Goal: Task Accomplishment & Management: Manage account settings

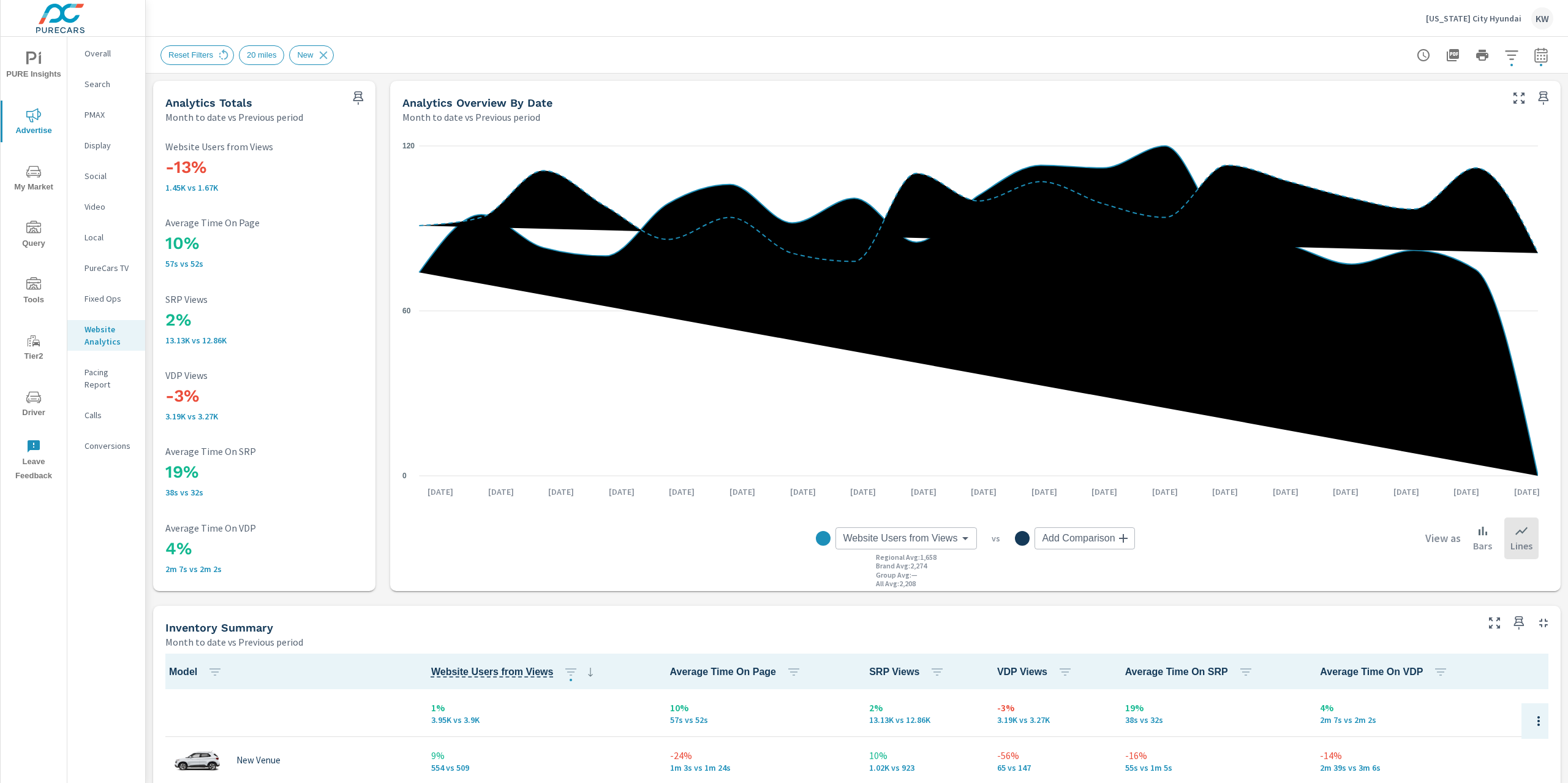
scroll to position [50, 0]
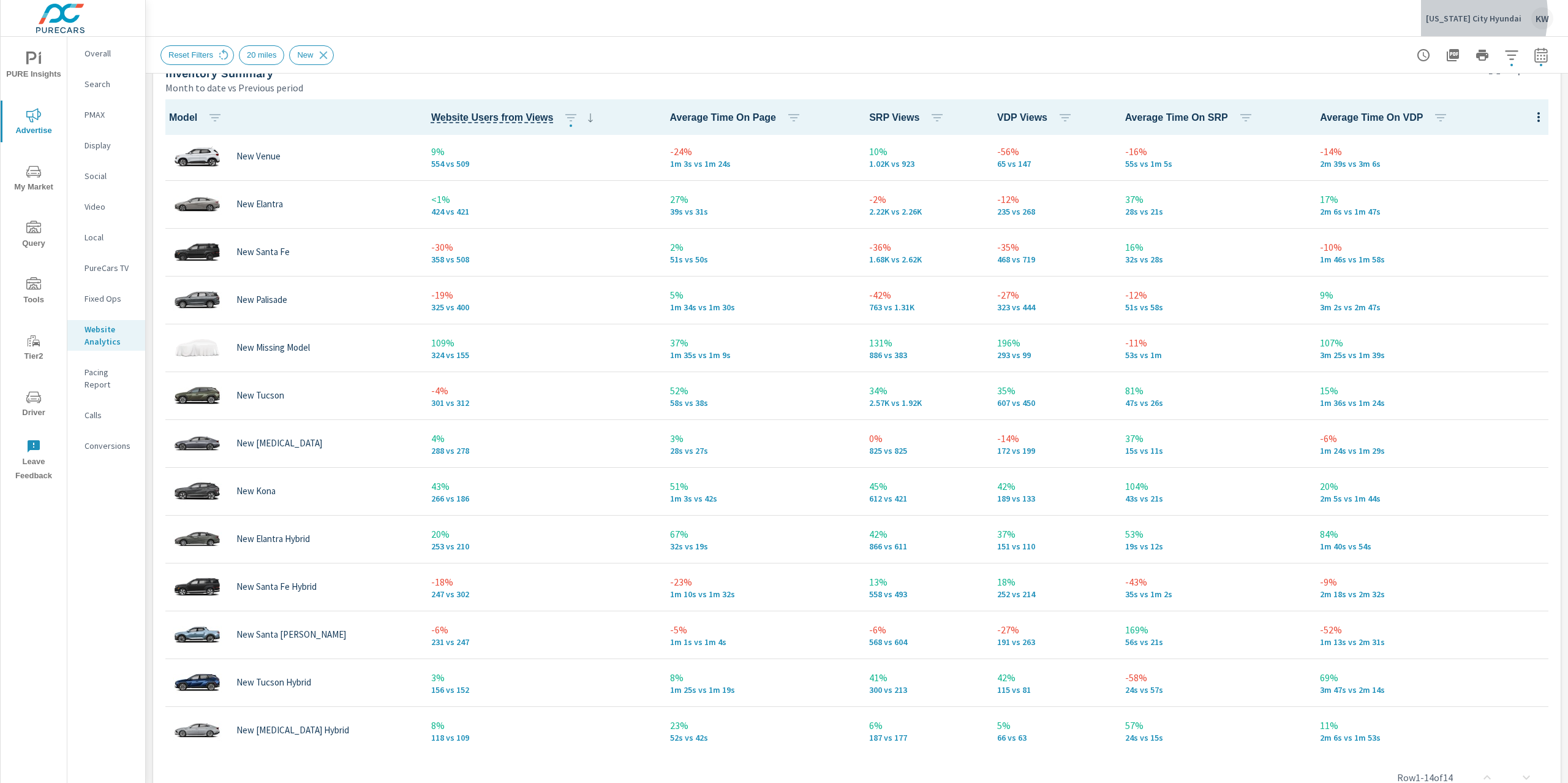
click at [1452, 15] on p "Michigan City Hyundai" at bounding box center [1474, 18] width 95 height 11
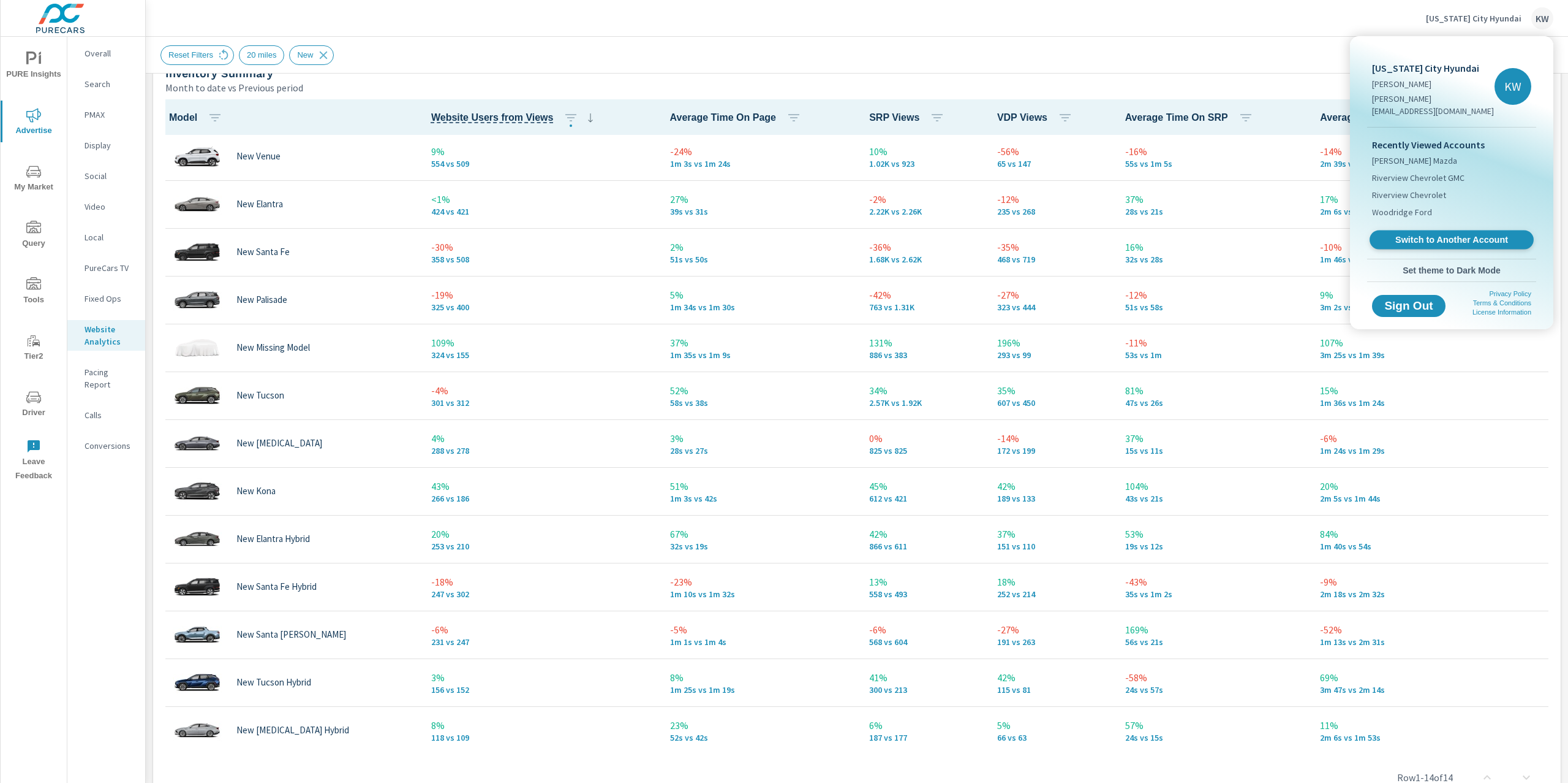
click at [1490, 234] on span "Switch to Another Account" at bounding box center [1451, 240] width 150 height 12
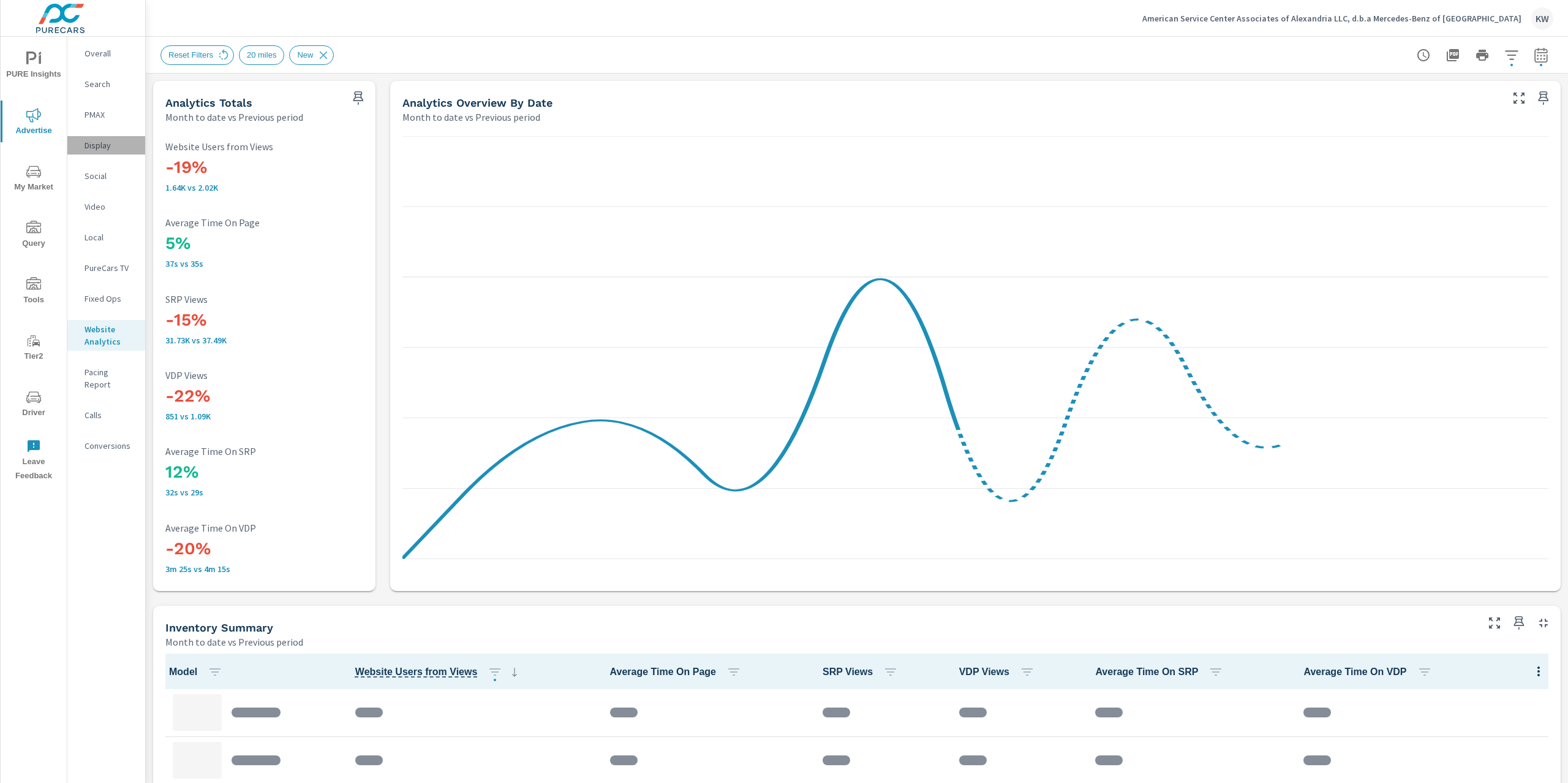
click at [105, 145] on p "Display" at bounding box center [110, 145] width 51 height 12
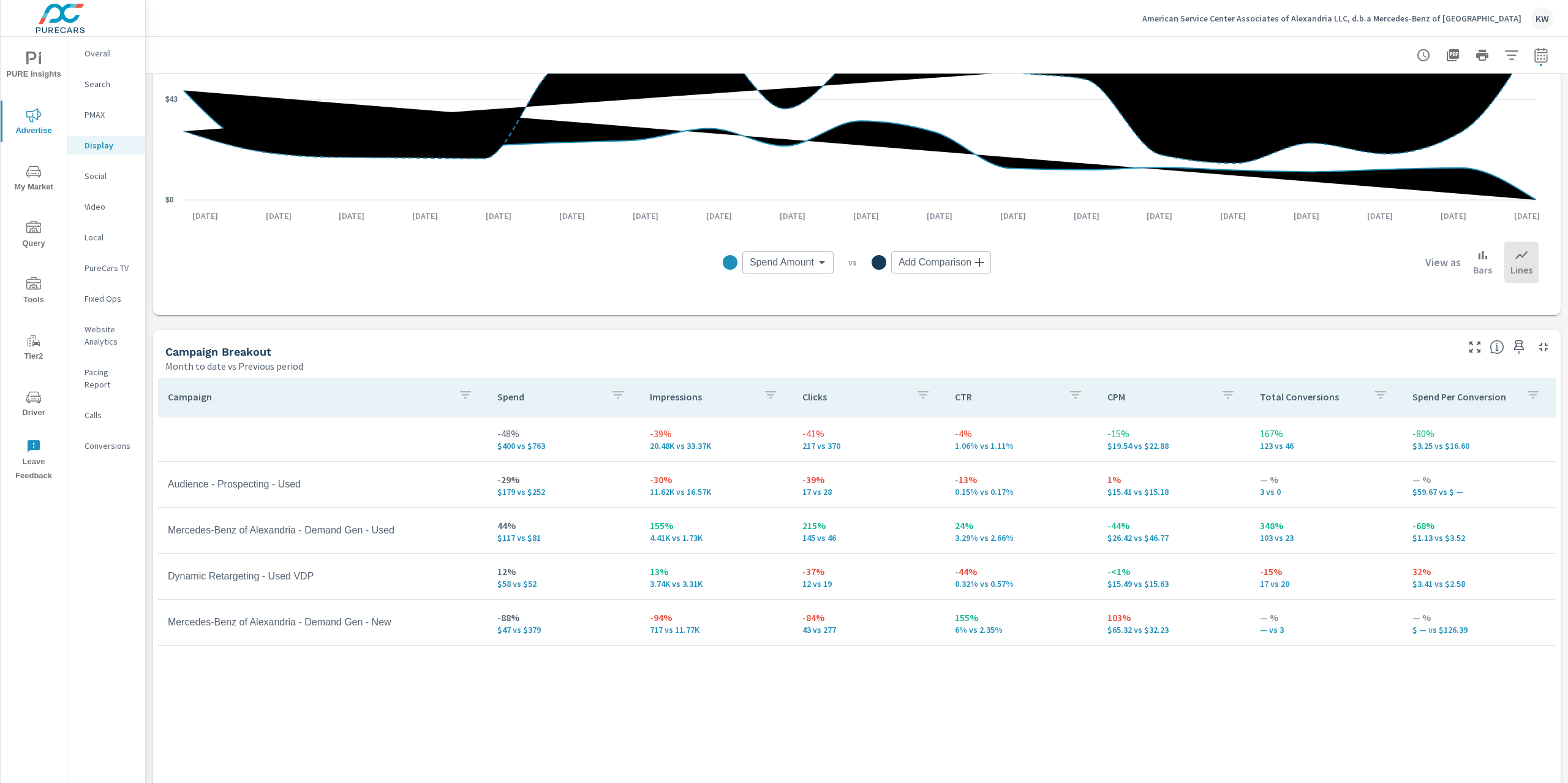
scroll to position [339, 0]
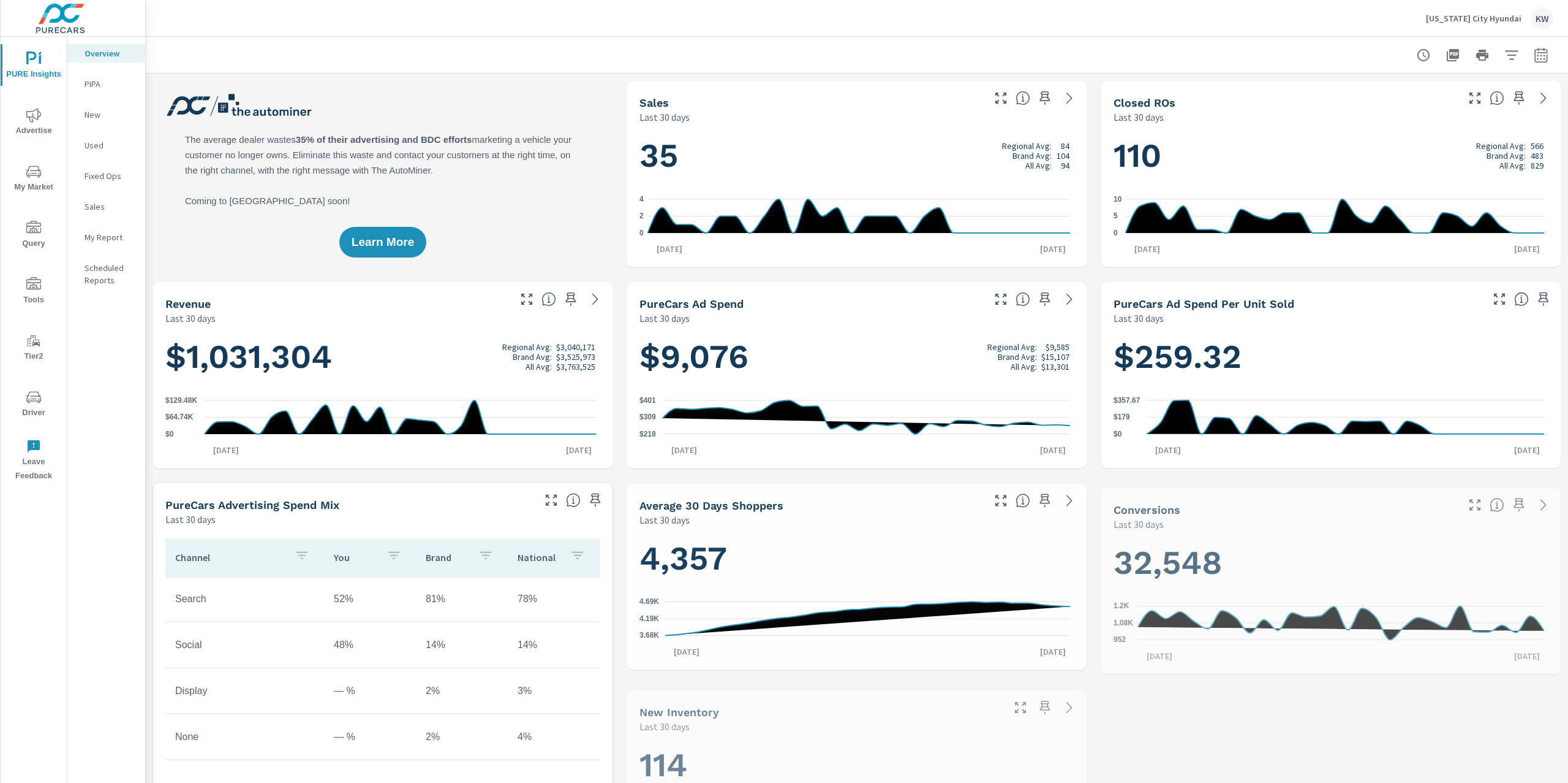
scroll to position [1, 0]
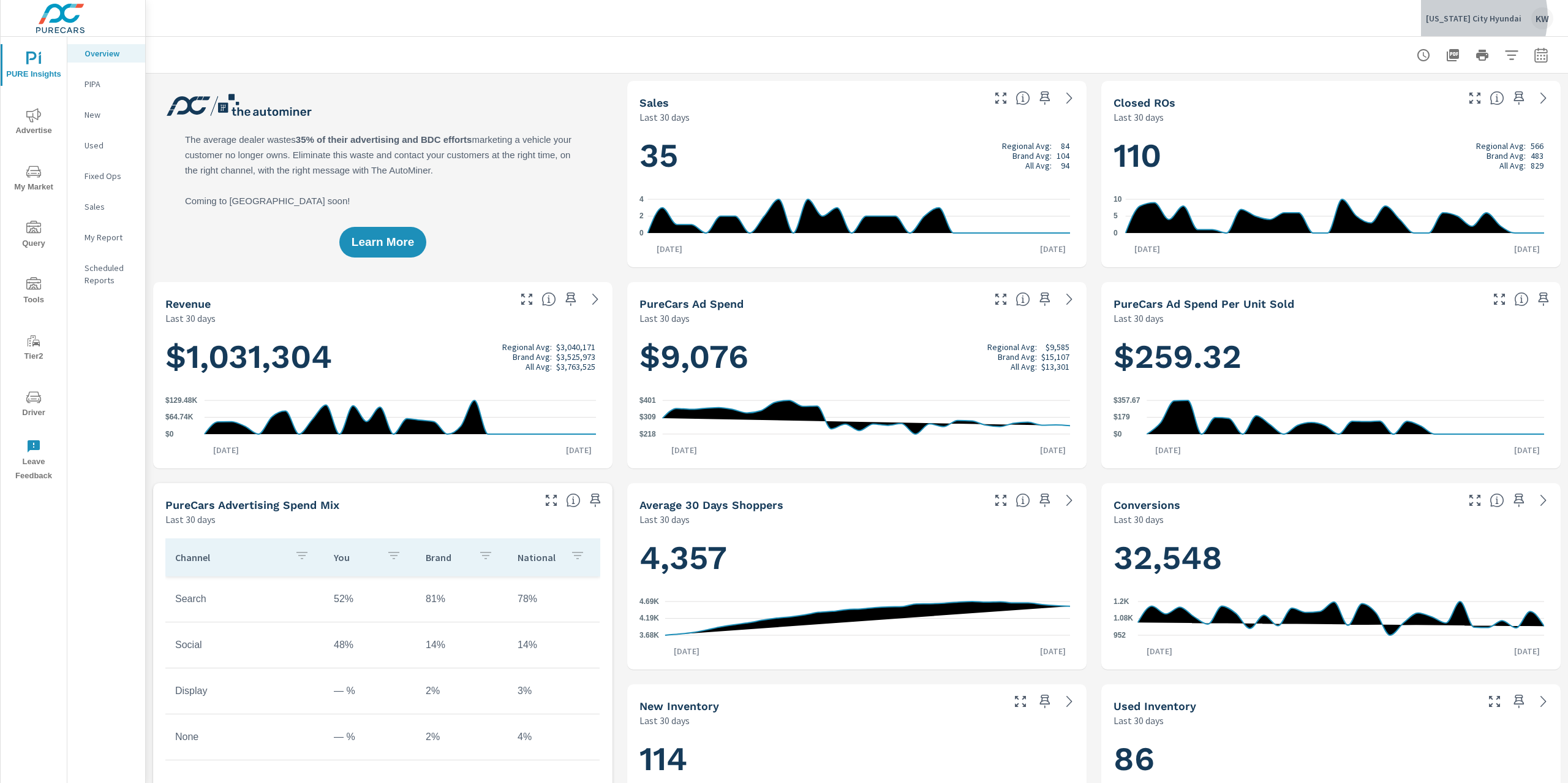
click at [1476, 16] on p "[US_STATE] City Hyundai" at bounding box center [1474, 18] width 95 height 11
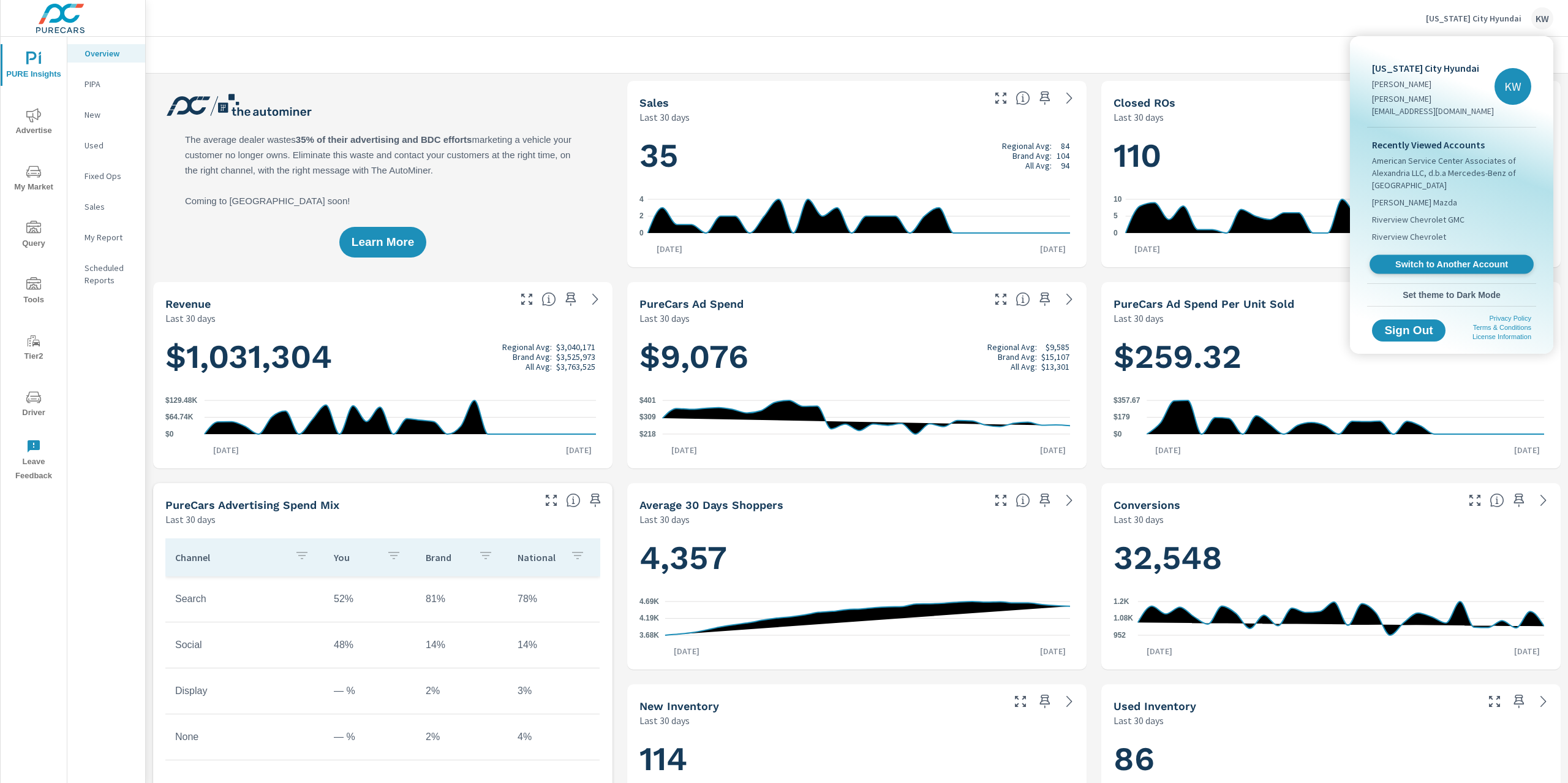
click at [1434, 259] on span "Switch to Another Account" at bounding box center [1451, 265] width 150 height 12
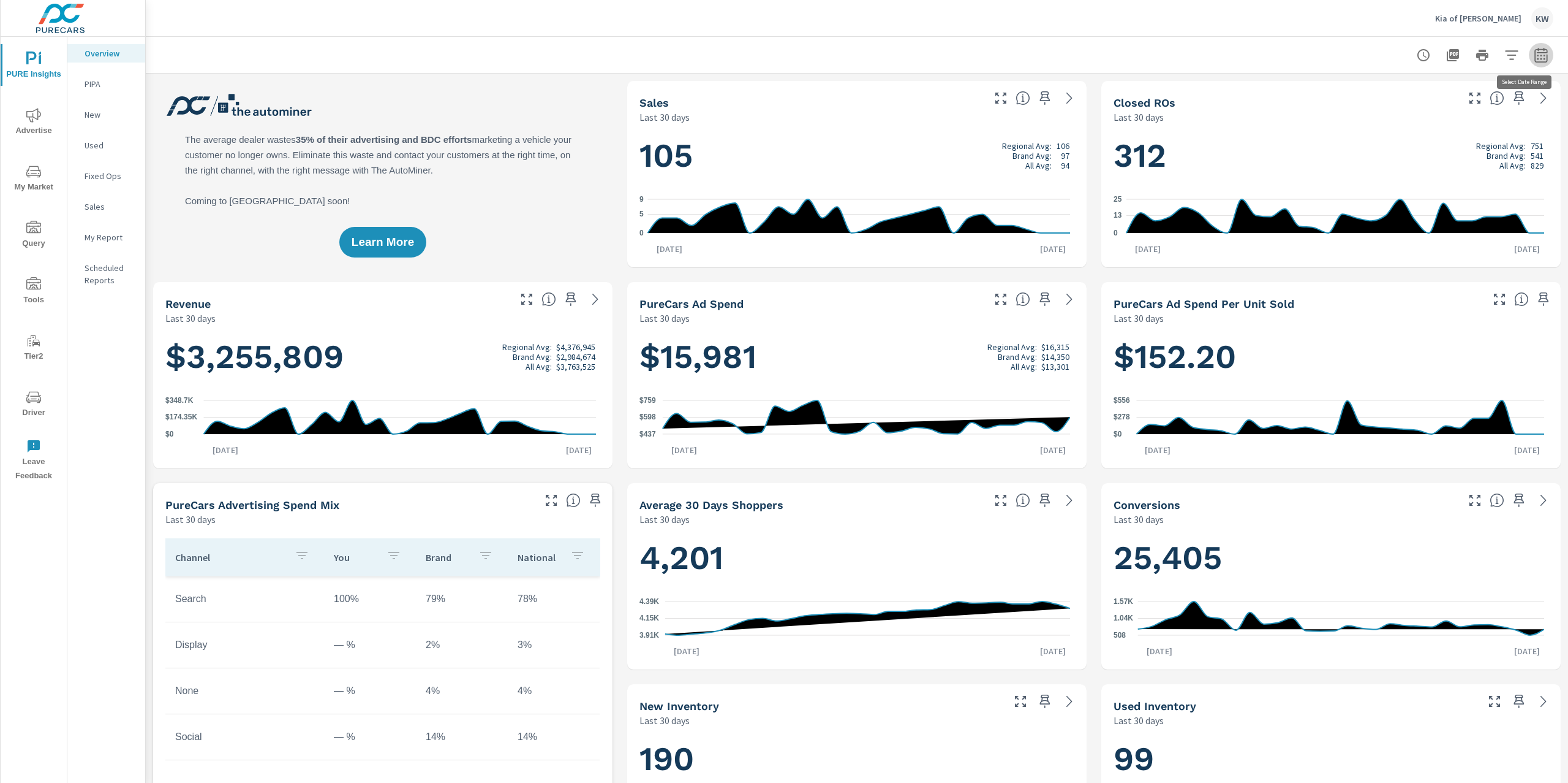
click at [1534, 56] on icon "button" at bounding box center [1541, 55] width 15 height 15
click at [1485, 108] on select "Custom Yesterday Last week Last 7 days Last 14 days Last 30 days Last 45 days L…" at bounding box center [1431, 106] width 122 height 25
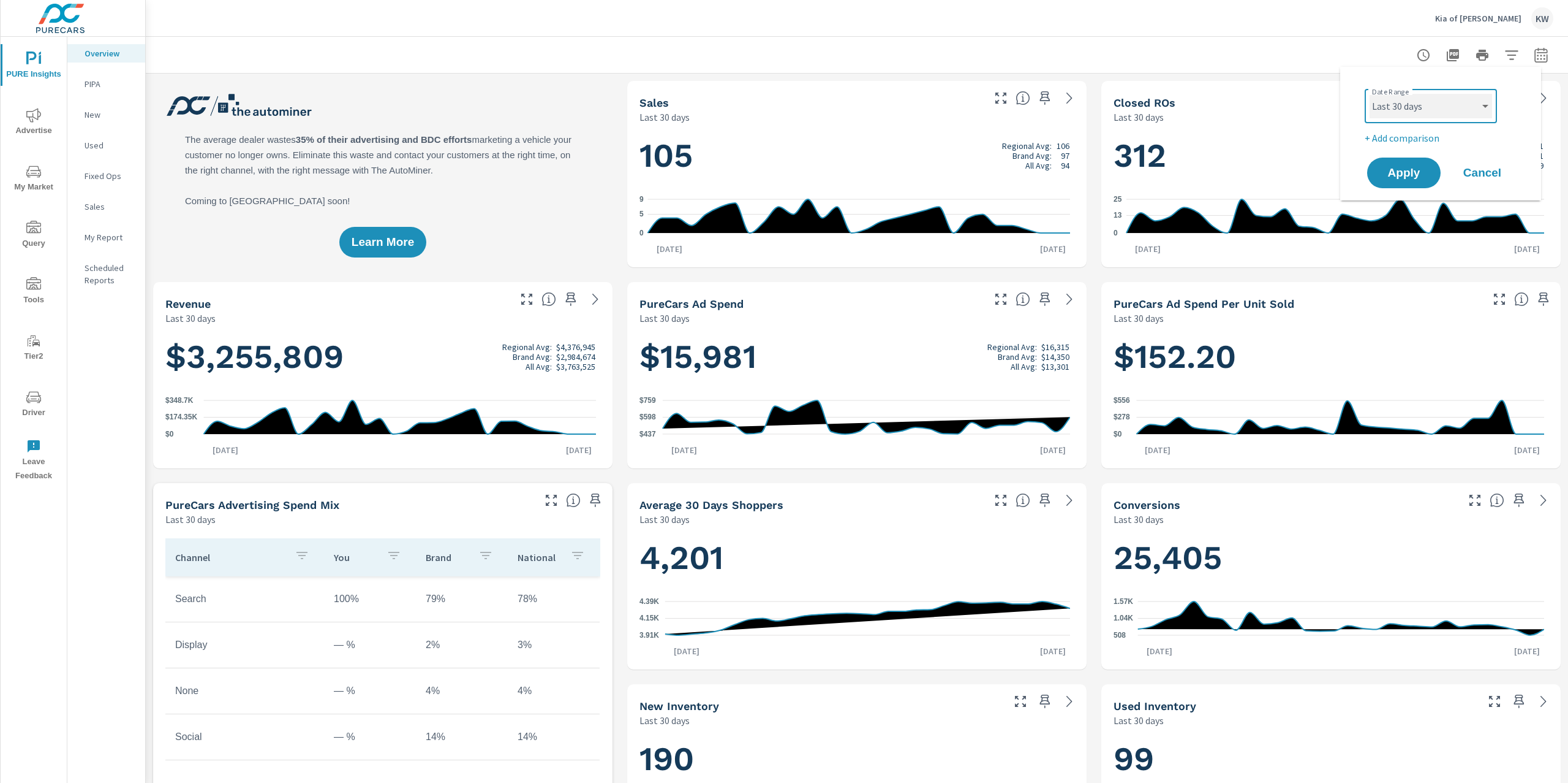
scroll to position [1, 0]
click at [1370, 94] on select "Custom Yesterday Last week Last 7 days Last 14 days Last 30 days Last 45 days L…" at bounding box center [1431, 106] width 122 height 25
select select "Last month"
click at [1401, 180] on button "Apply" at bounding box center [1404, 172] width 76 height 32
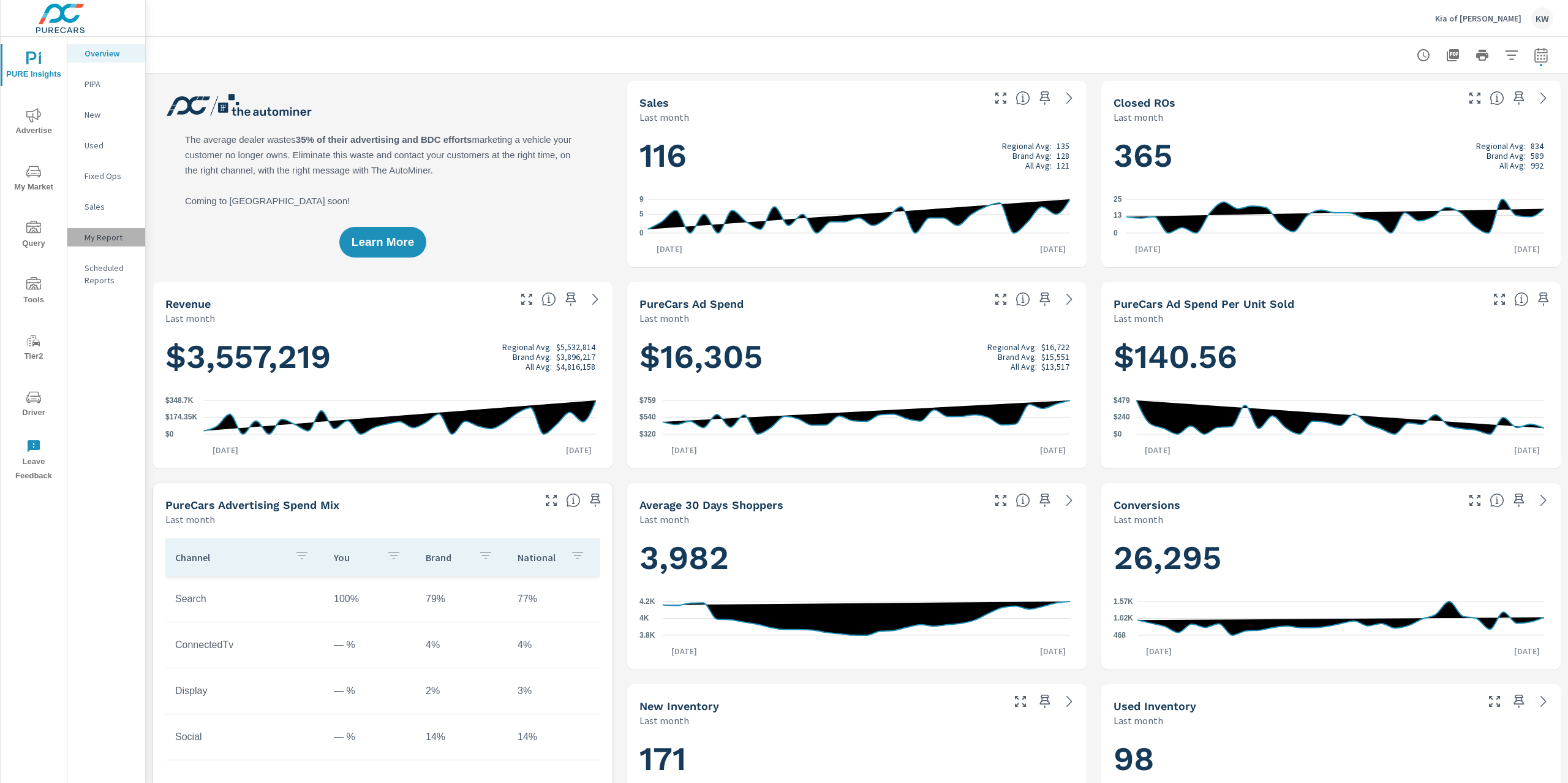
click at [112, 240] on p "My Report" at bounding box center [110, 237] width 51 height 12
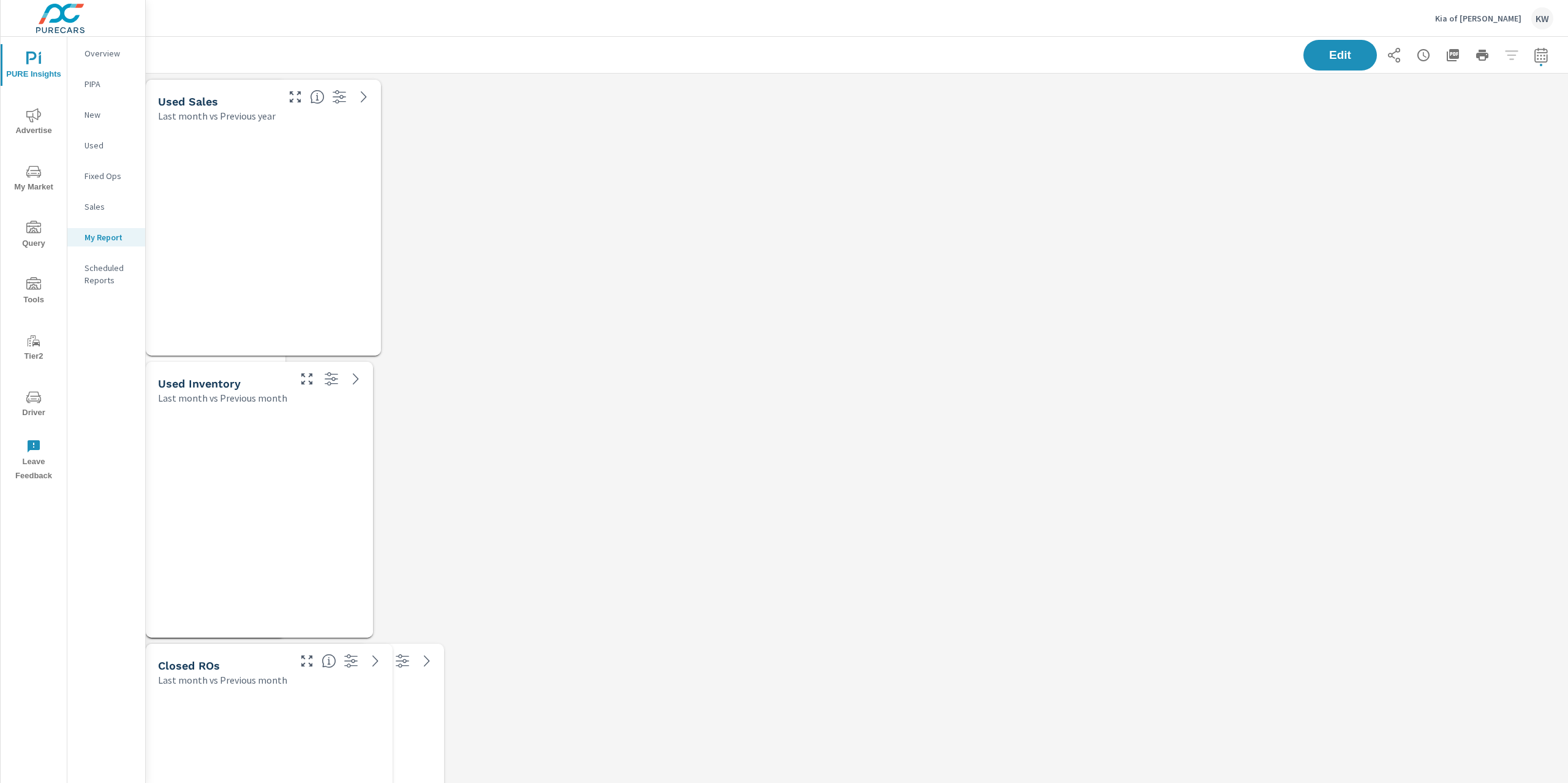
scroll to position [7645, 1436]
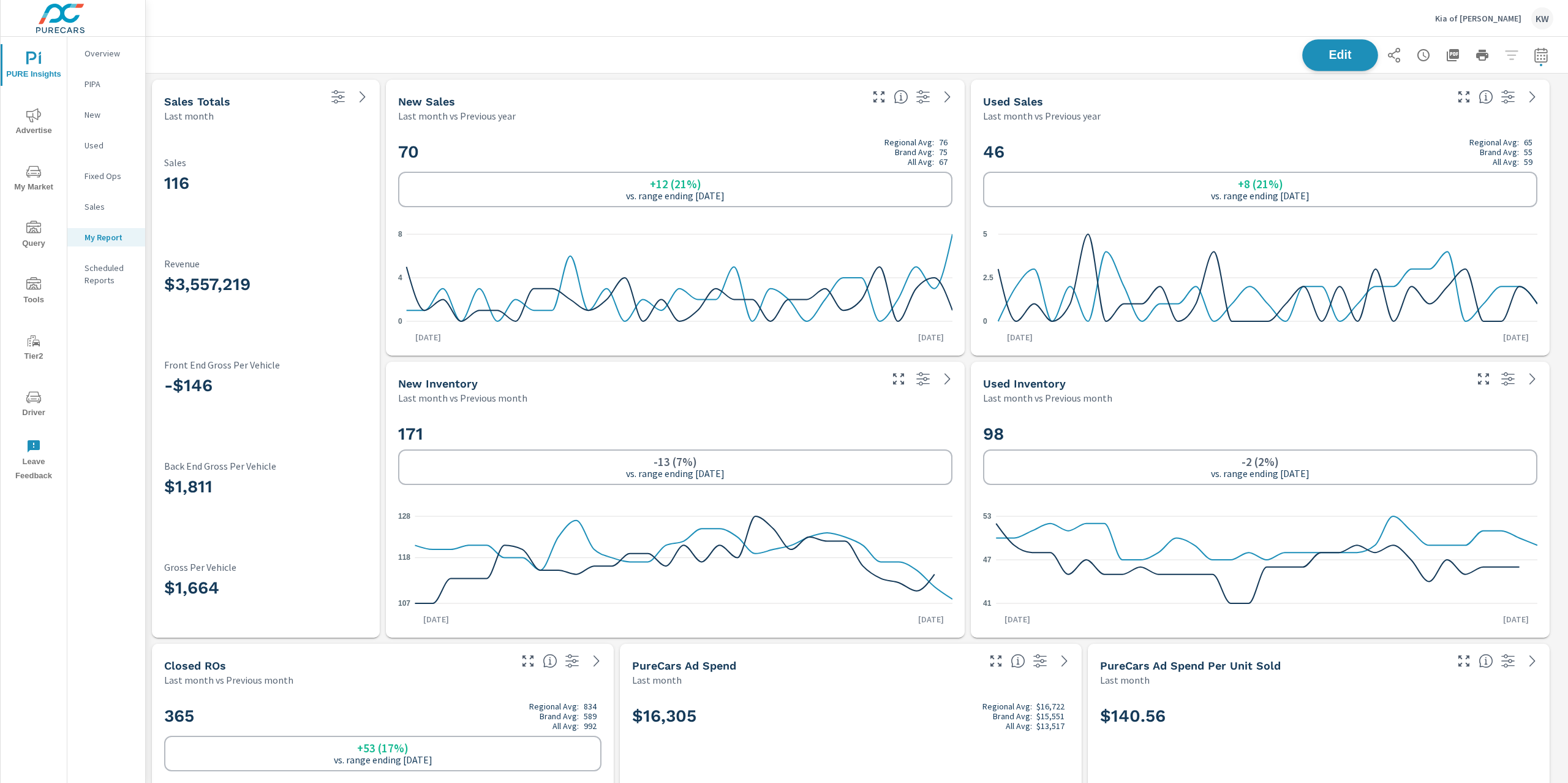
scroll to position [1, 0]
click at [1333, 60] on span "Edit" at bounding box center [1340, 55] width 50 height 12
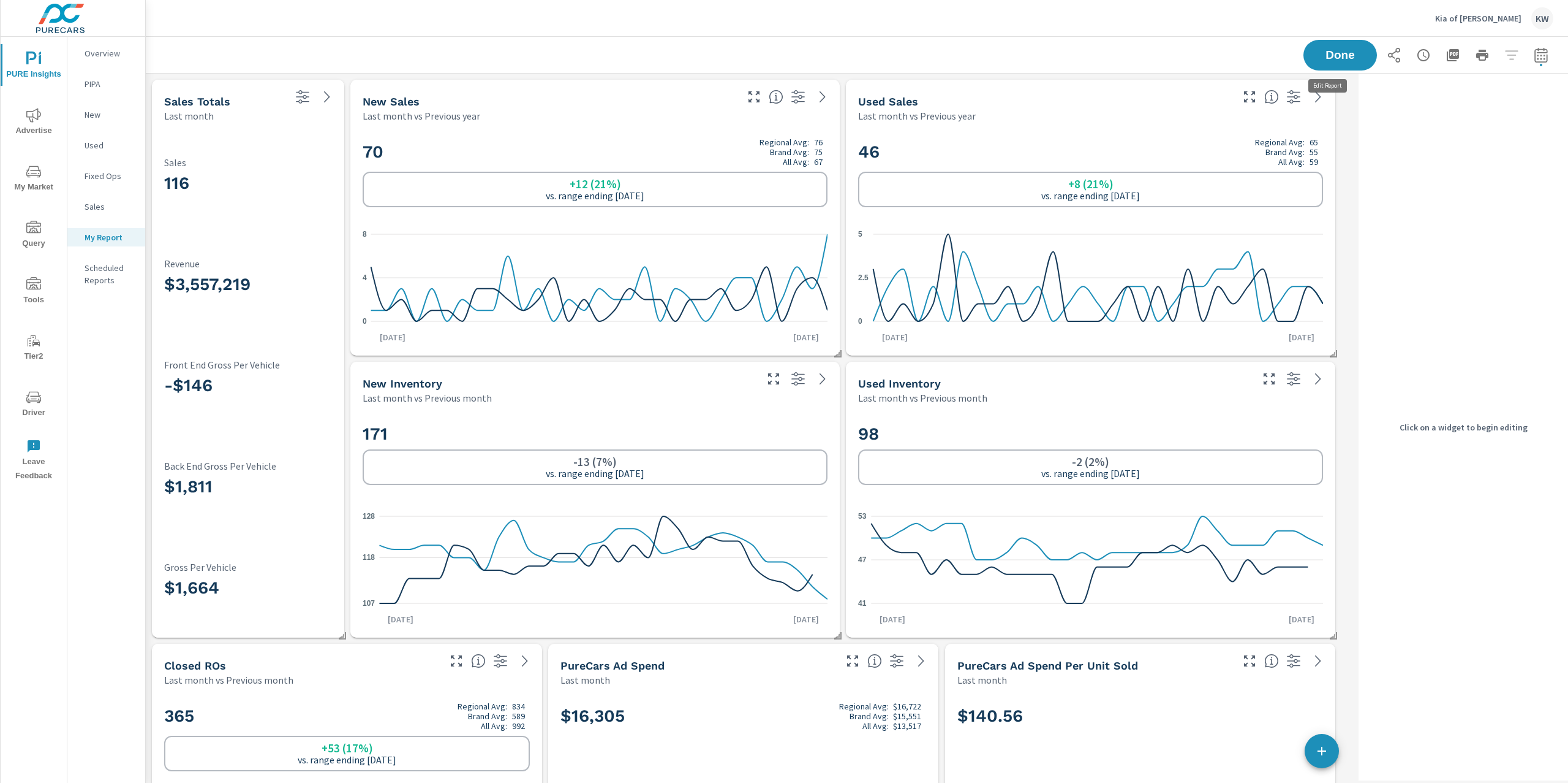
scroll to position [7645, 1221]
click at [712, 425] on h2 "171" at bounding box center [595, 433] width 465 height 22
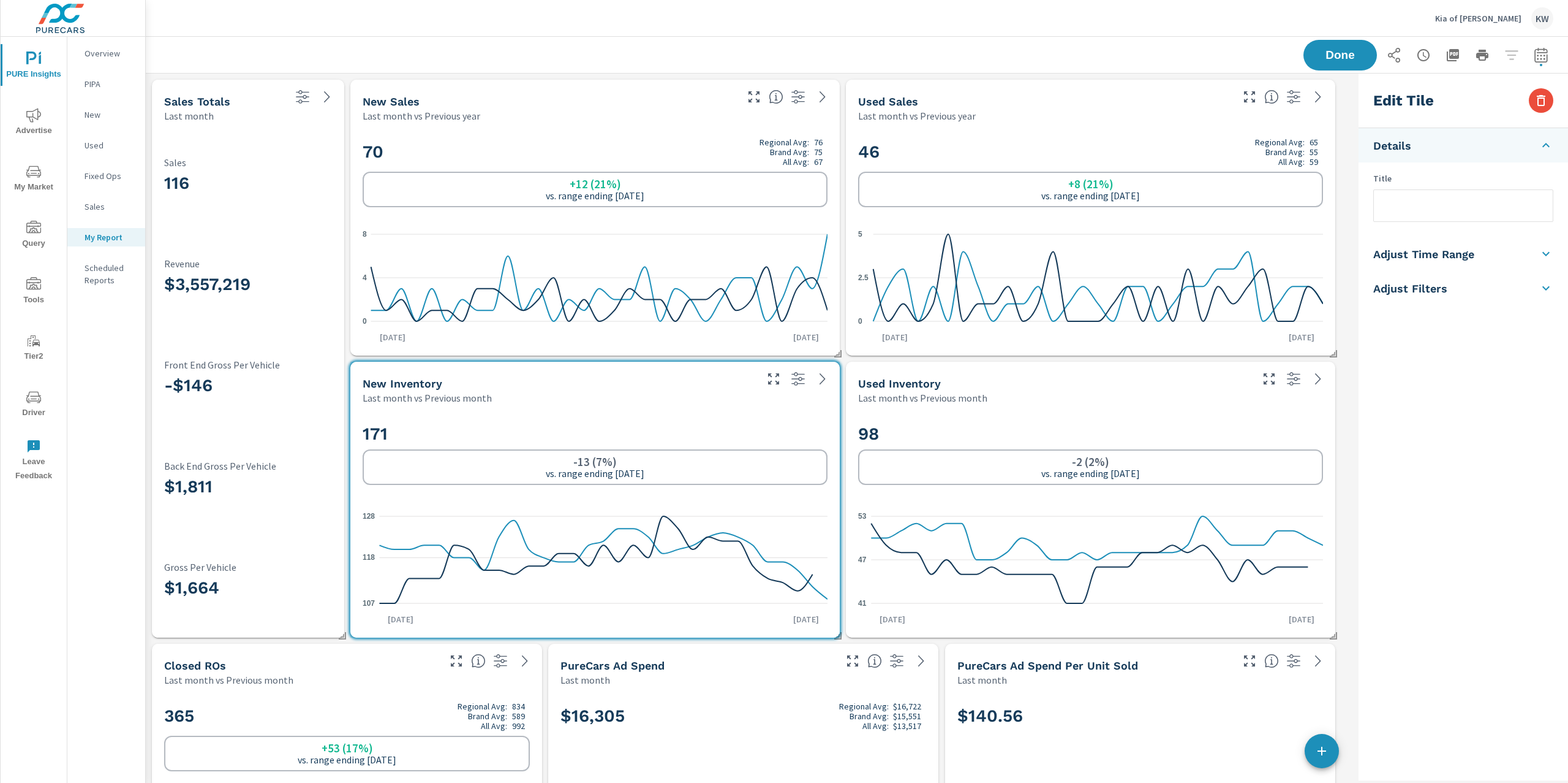
click at [1454, 250] on h5 "Adjust Time Range" at bounding box center [1424, 254] width 101 height 14
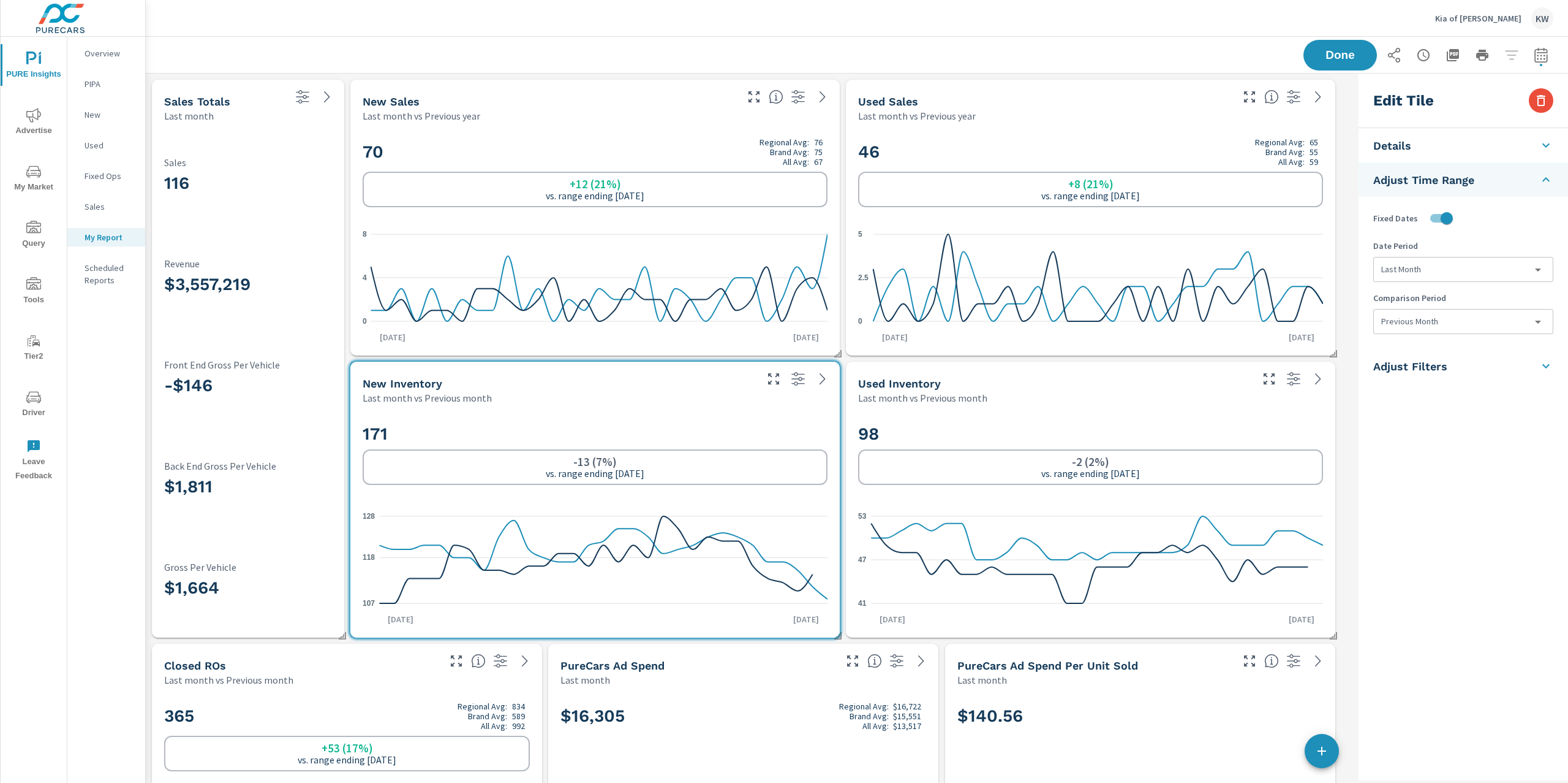
click at [1473, 326] on body "PURE Insights Advertise My Market Query Tools Tier2 Driver Leave Feedback Overv…" at bounding box center [784, 392] width 1568 height 783
click at [1464, 356] on li "None" at bounding box center [1463, 350] width 178 height 22
click at [1023, 424] on h2 "98" at bounding box center [1091, 433] width 465 height 22
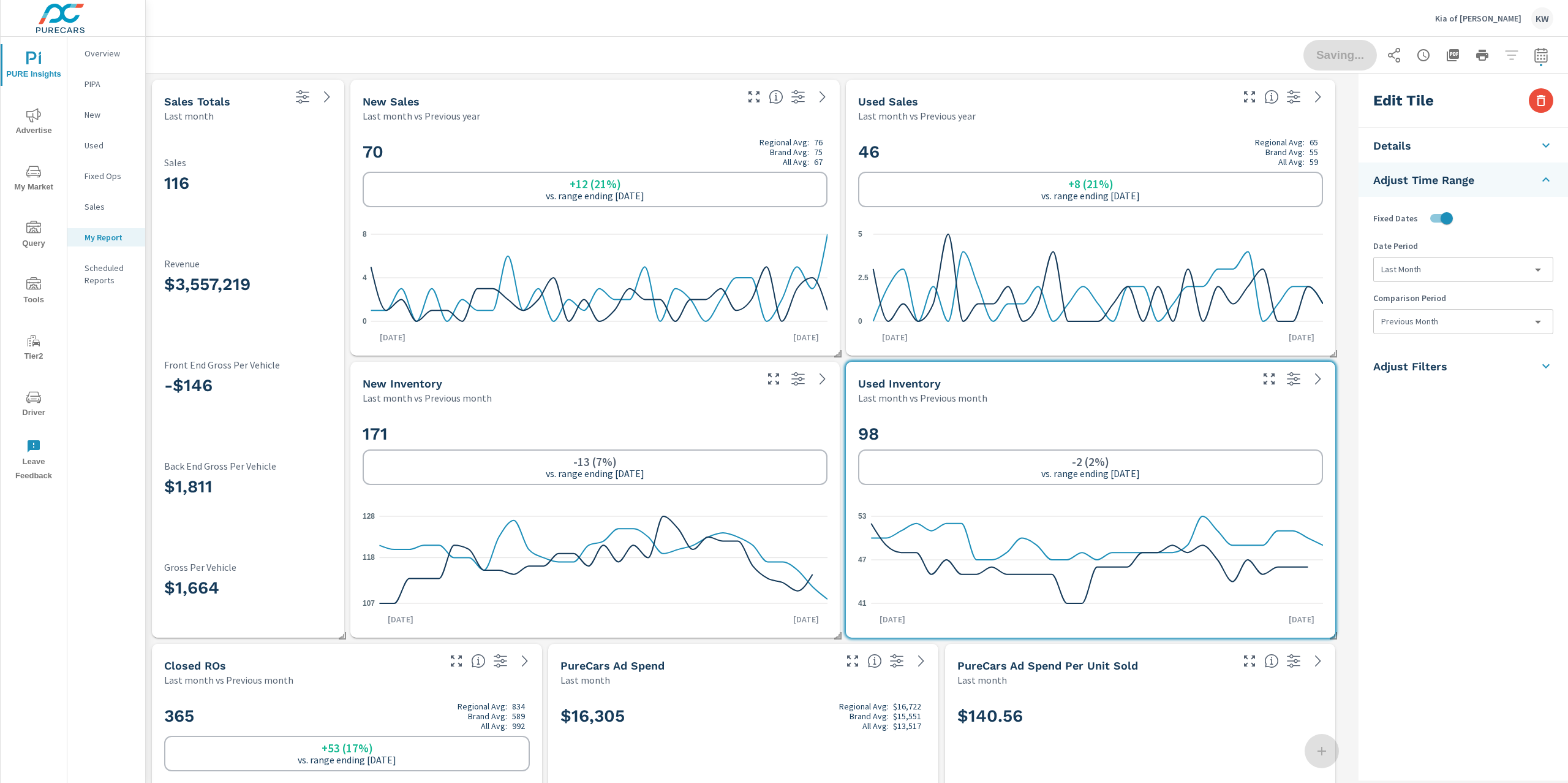
type input "lastMonth"
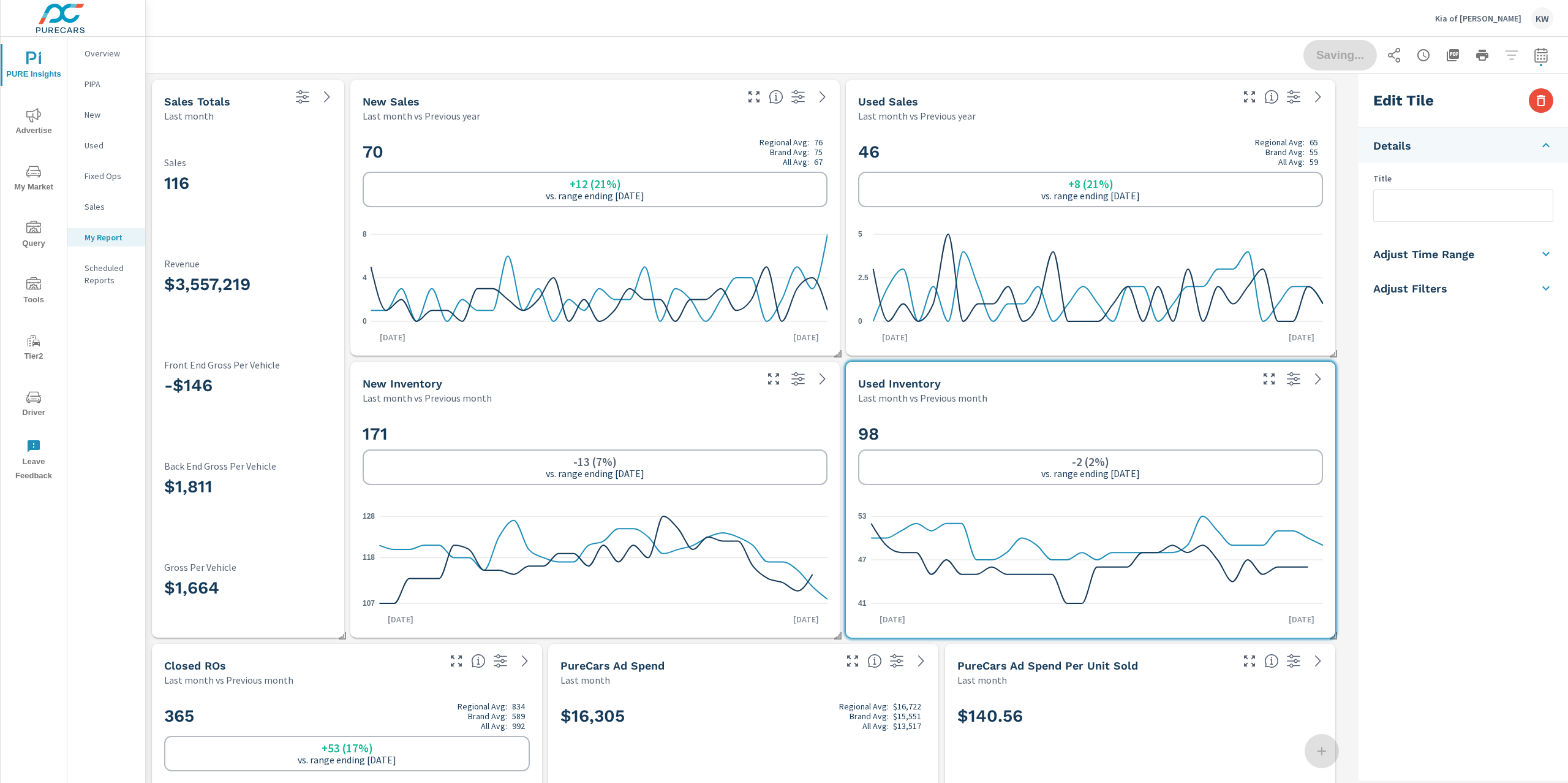
click at [1461, 254] on h5 "Adjust Time Range" at bounding box center [1424, 254] width 101 height 14
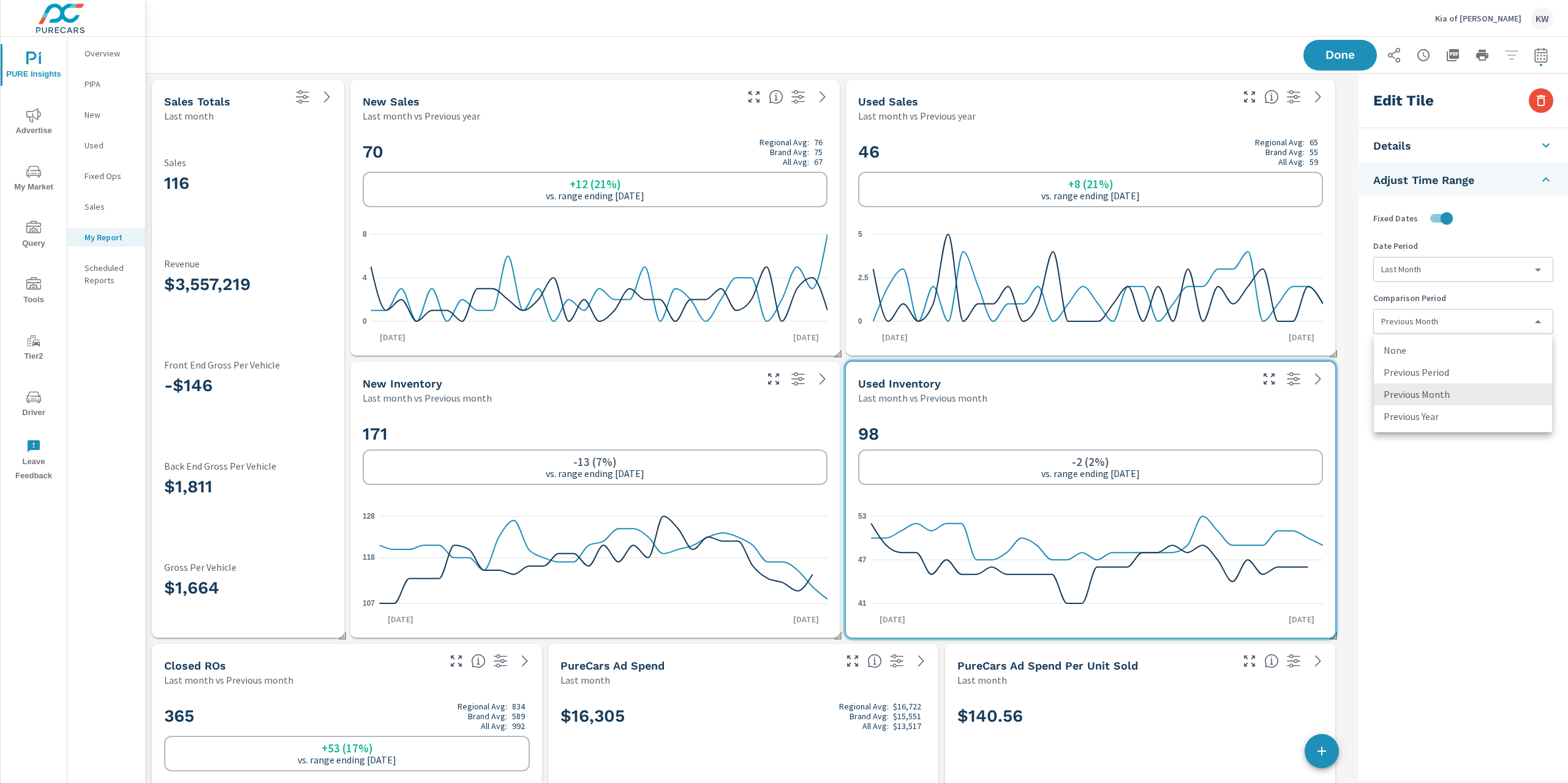
click at [1441, 328] on body "PURE Insights Advertise My Market Query Tools Tier2 Driver Leave Feedback Overv…" at bounding box center [784, 392] width 1568 height 783
click at [1426, 356] on li "None" at bounding box center [1463, 350] width 178 height 22
click at [1349, 54] on span "Done" at bounding box center [1340, 55] width 50 height 12
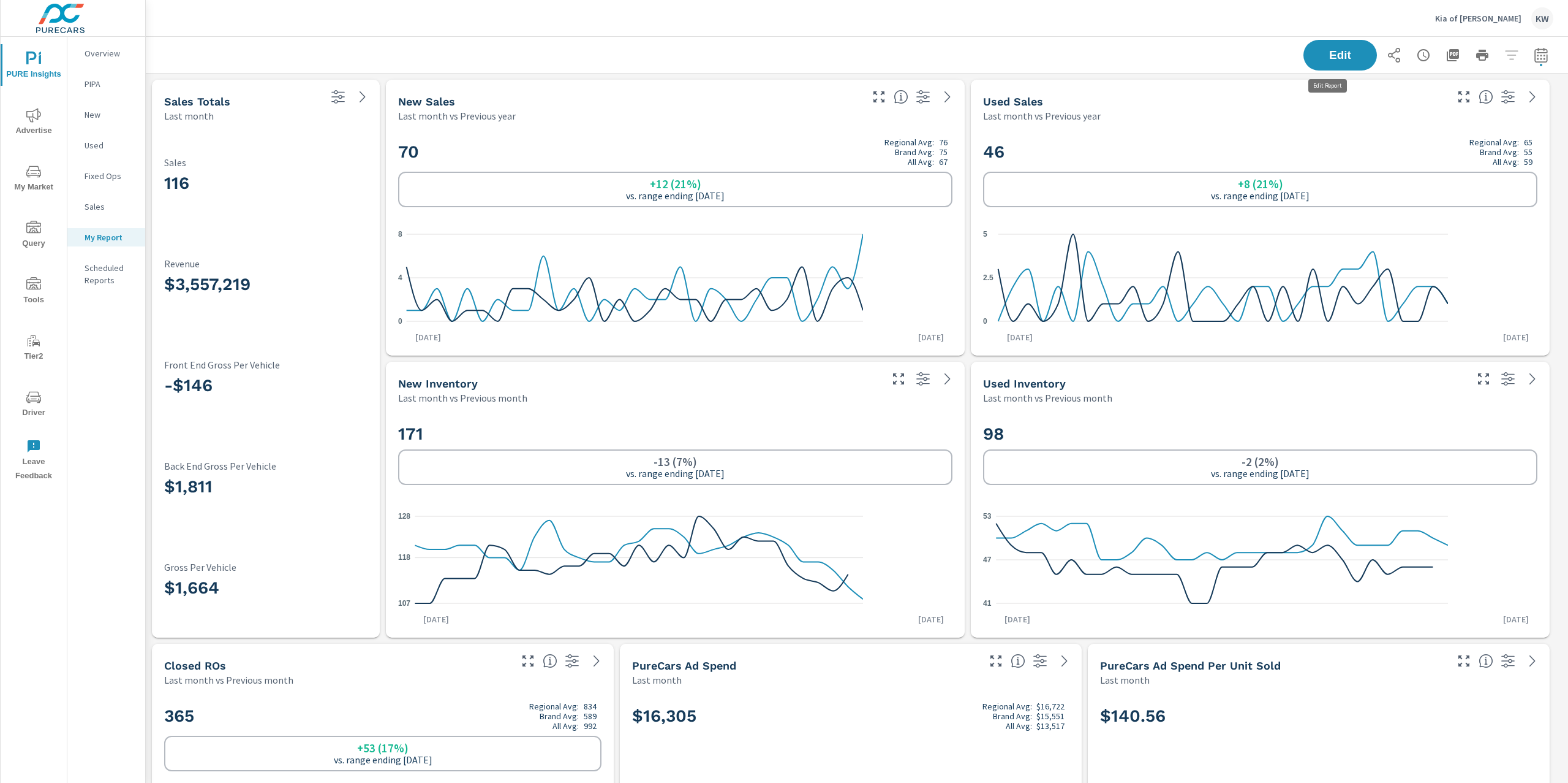
scroll to position [7645, 1436]
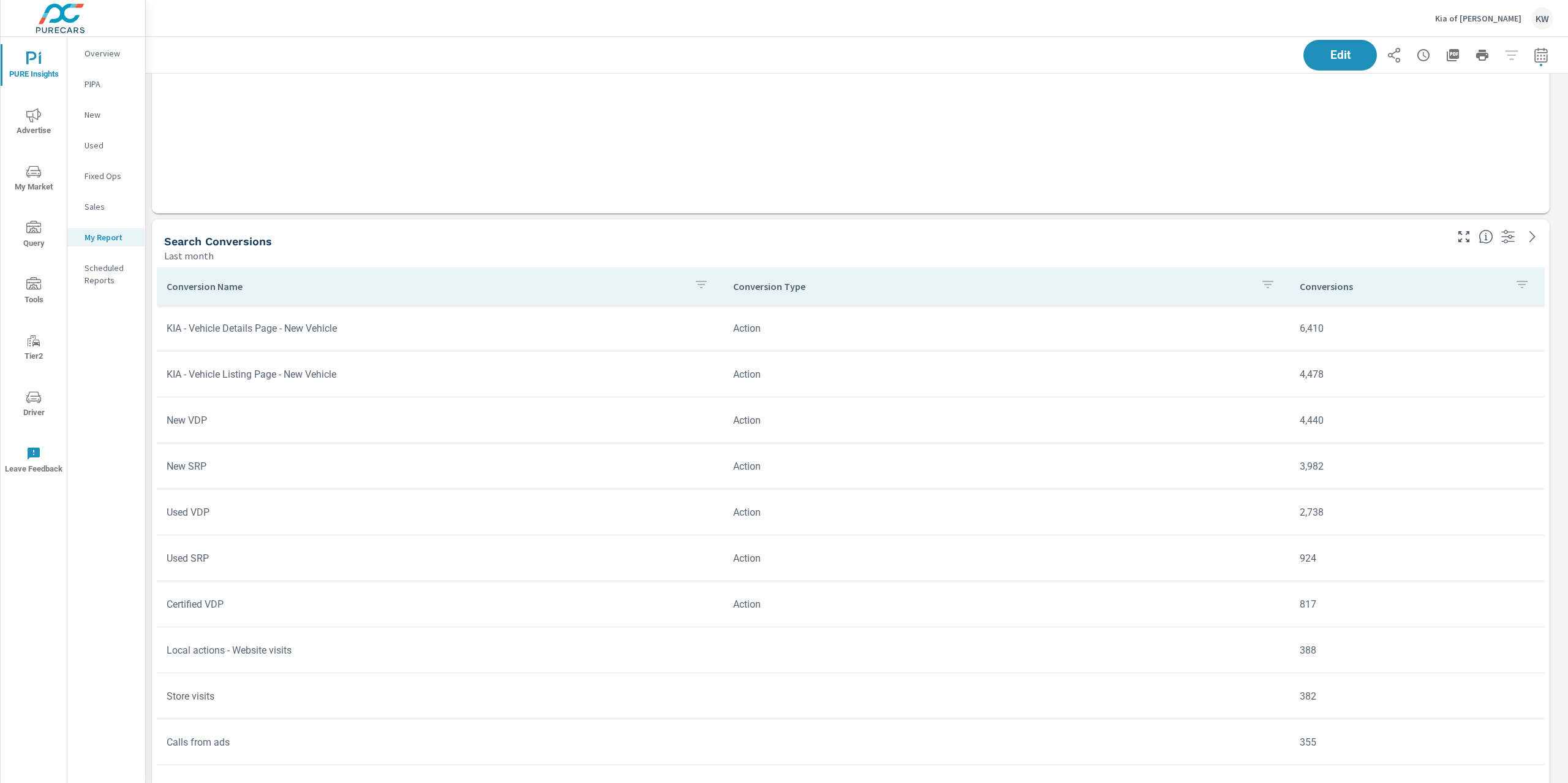
scroll to position [5920, 0]
click at [1315, 54] on span "Edit" at bounding box center [1340, 55] width 50 height 12
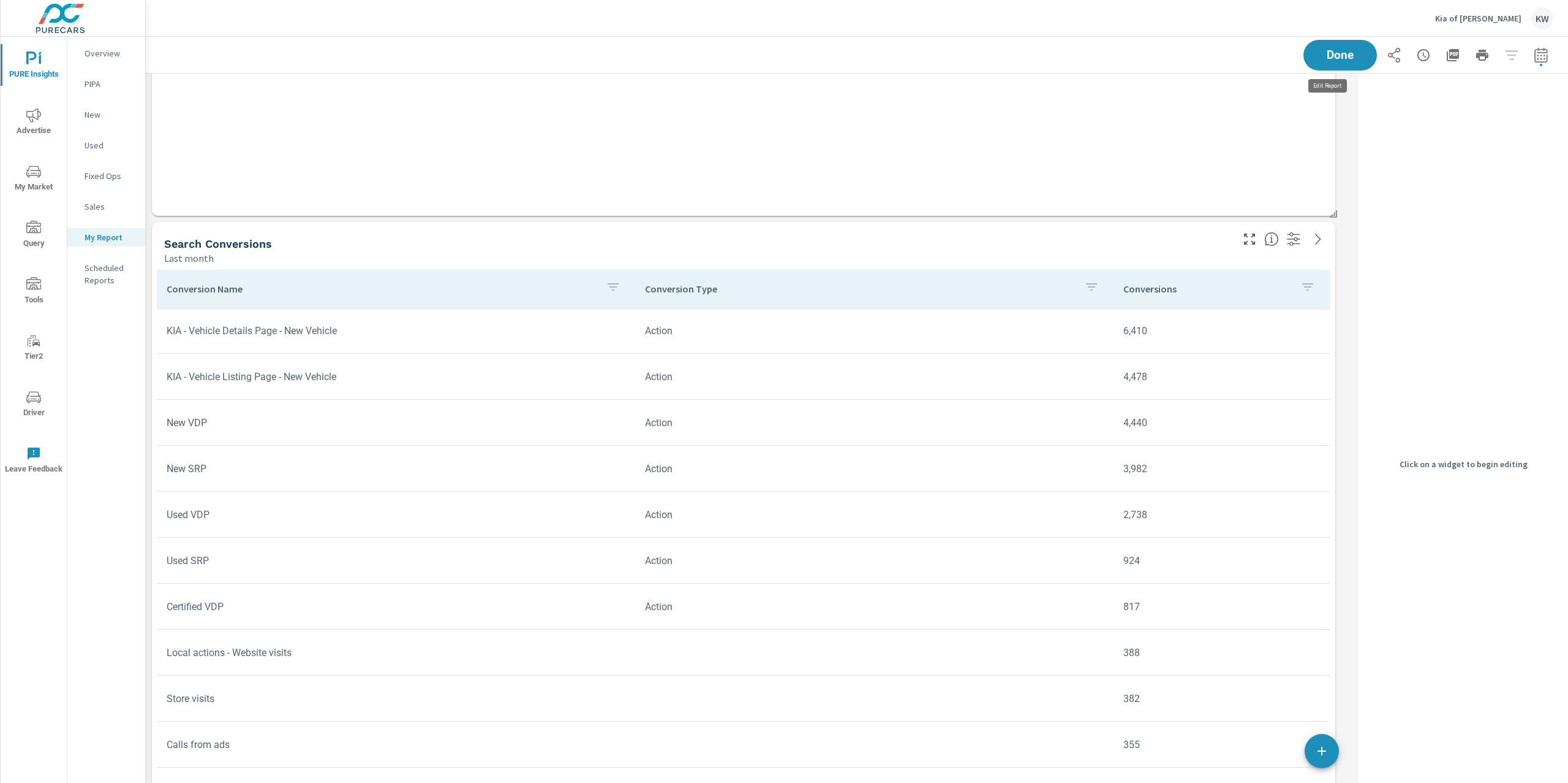
scroll to position [6, 5]
click at [1161, 252] on div "Last month" at bounding box center [697, 258] width 1066 height 15
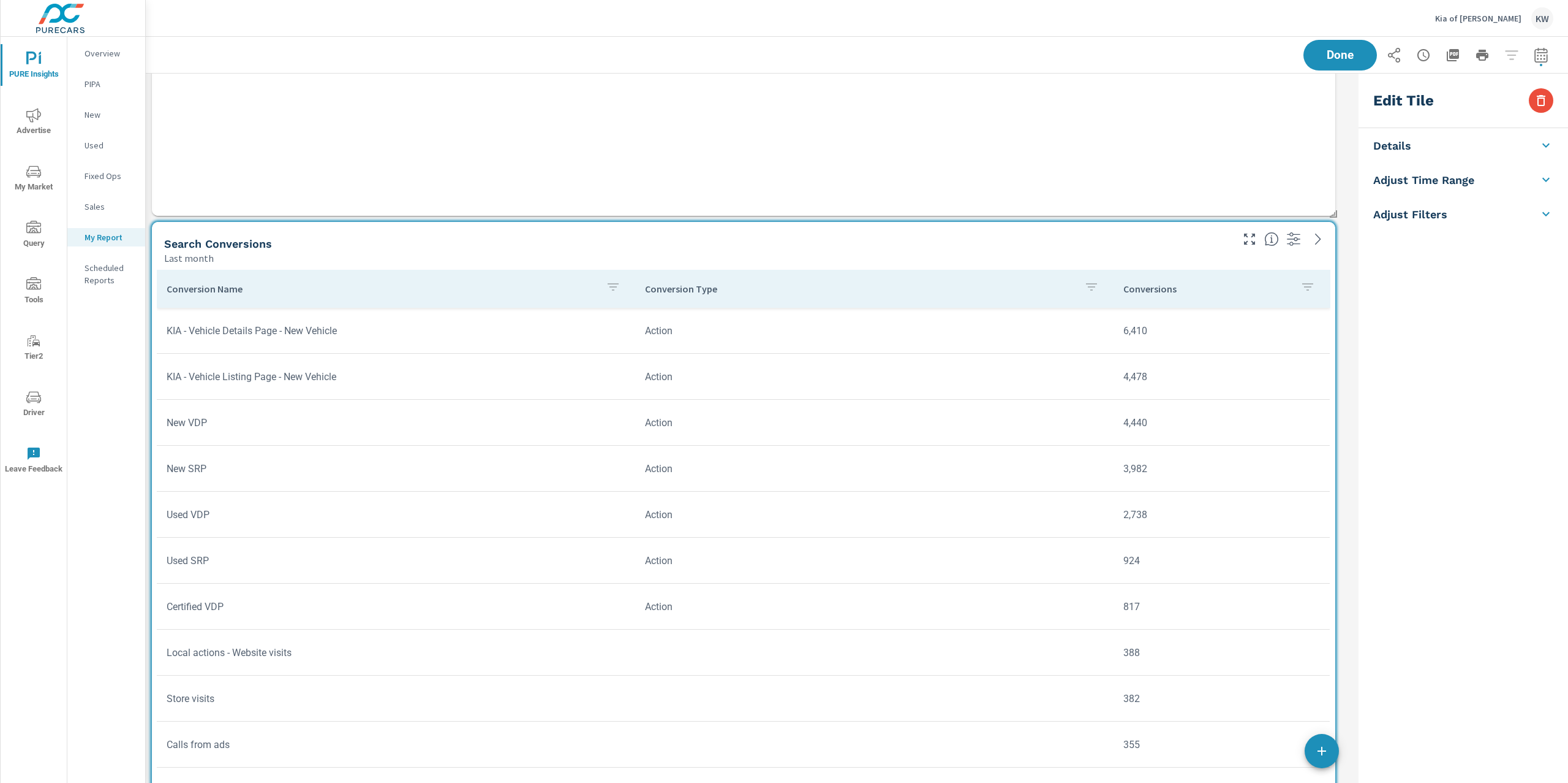
scroll to position [7645, 1221]
click at [1542, 101] on icon "button" at bounding box center [1541, 101] width 15 height 15
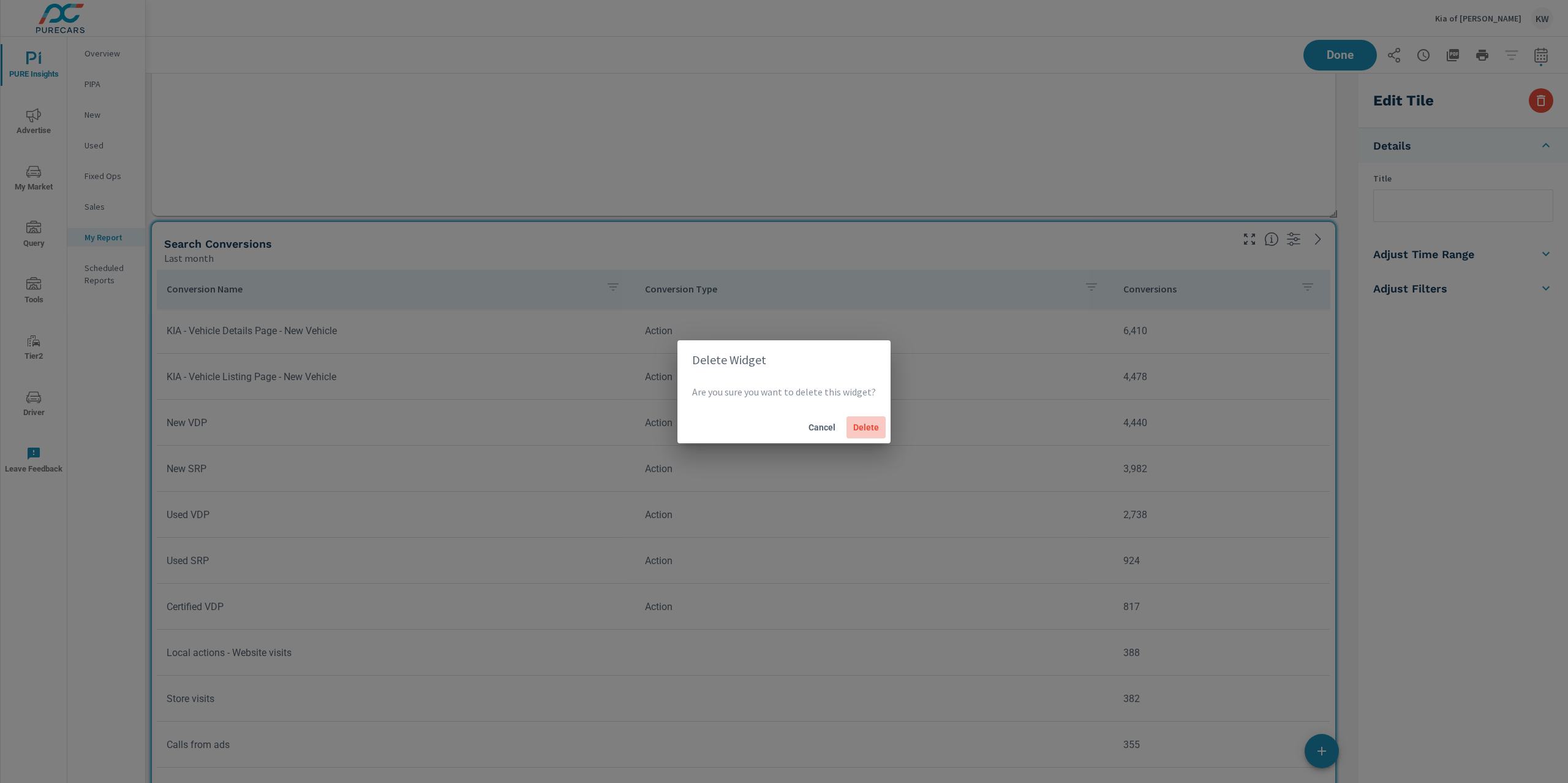
drag, startPoint x: 877, startPoint y: 428, endPoint x: 1130, endPoint y: 440, distance: 253.3
click at [877, 428] on span "Delete" at bounding box center [866, 427] width 29 height 11
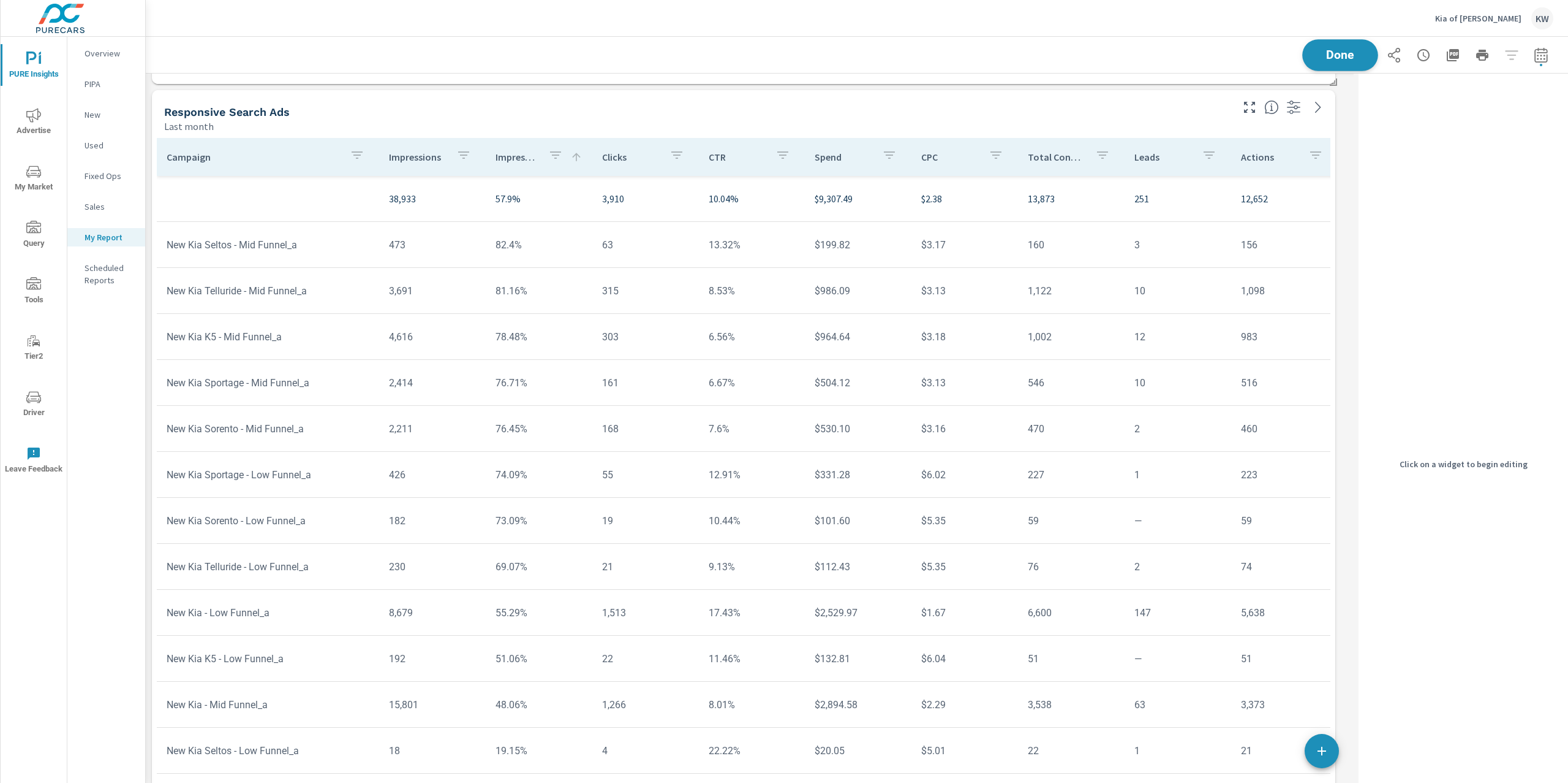
scroll to position [6093, 1221]
click at [1337, 49] on span "Done" at bounding box center [1340, 55] width 50 height 12
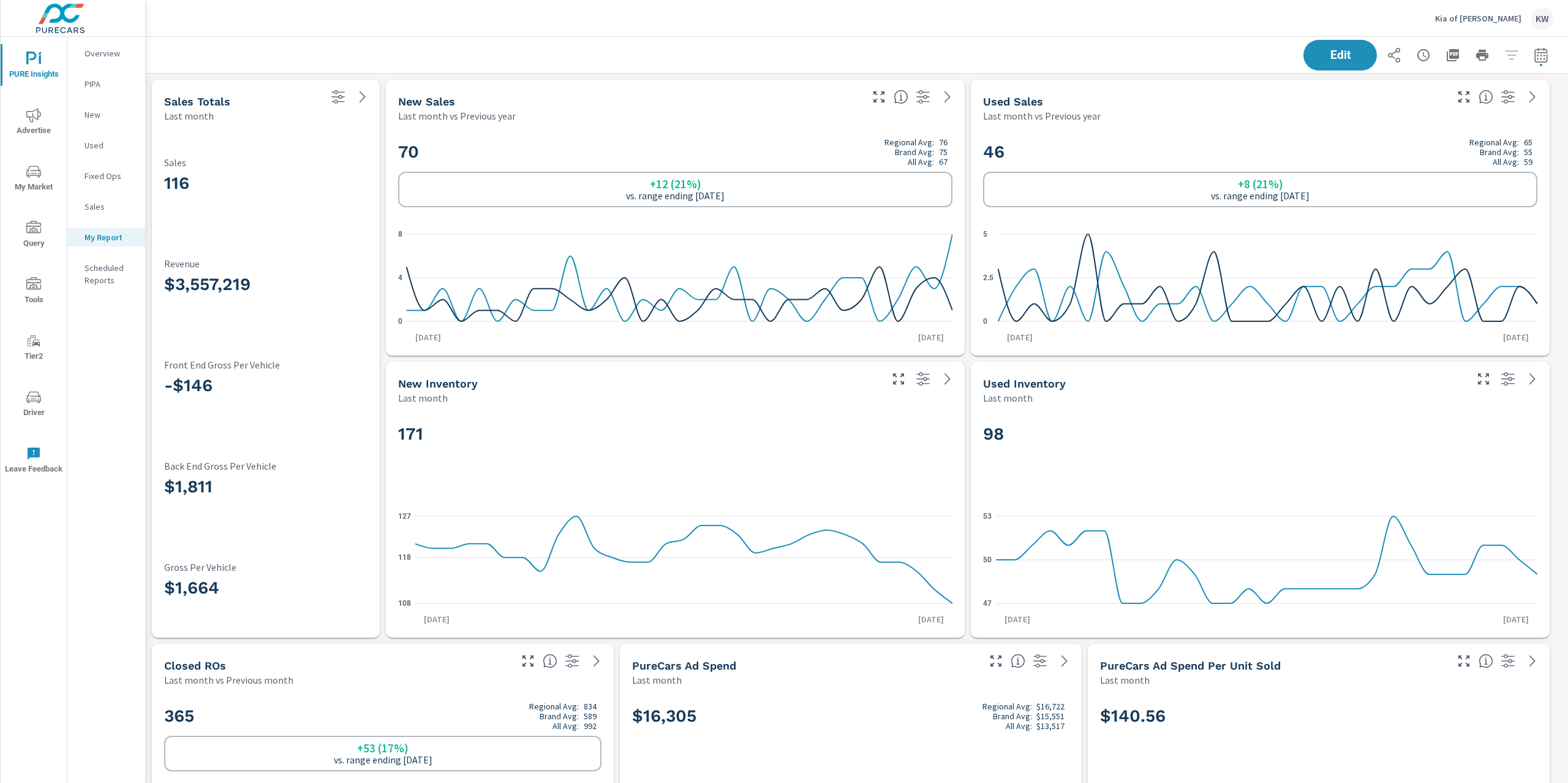
scroll to position [6093, 1436]
click at [1448, 54] on button "button" at bounding box center [1452, 55] width 25 height 25
